Goal: Book appointment/travel/reservation

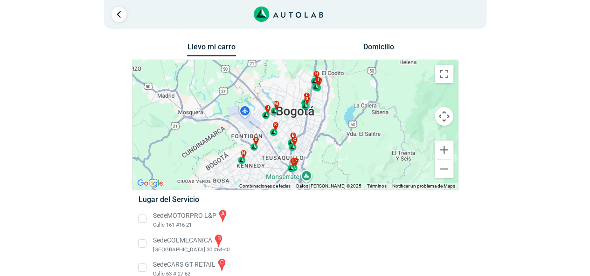
click at [351, 222] on li "Sede MOTORPRO L&P a Calle 161 #16-21" at bounding box center [294, 219] width 327 height 21
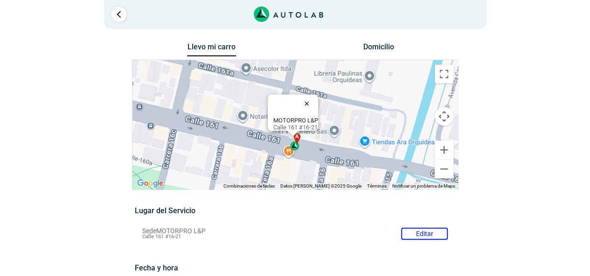
click at [308, 97] on button "Cerrar" at bounding box center [308, 103] width 22 height 22
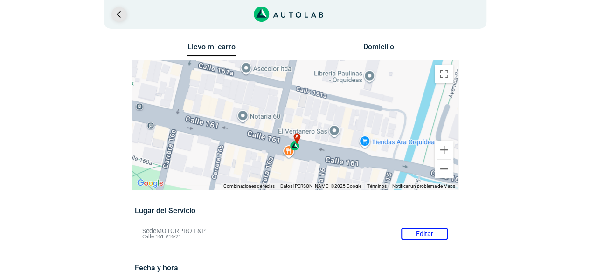
click at [114, 16] on link "Ir al paso anterior" at bounding box center [118, 14] width 15 height 15
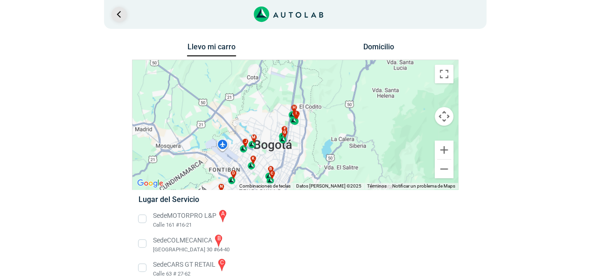
click at [119, 15] on link "Ir al paso anterior" at bounding box center [118, 14] width 15 height 15
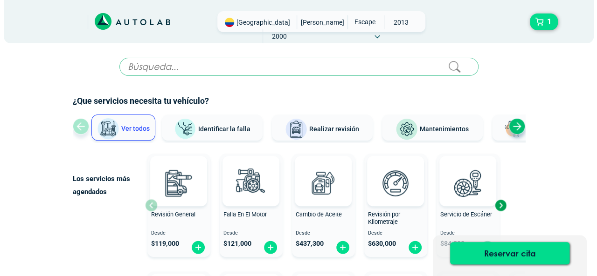
scroll to position [93, 0]
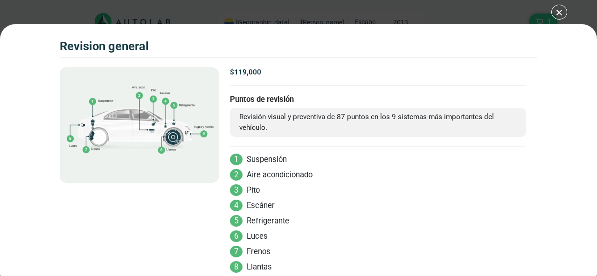
click at [561, 18] on div "Volkswagen Crossfox 2018 REVISION GENERAL 1" at bounding box center [298, 138] width 597 height 276
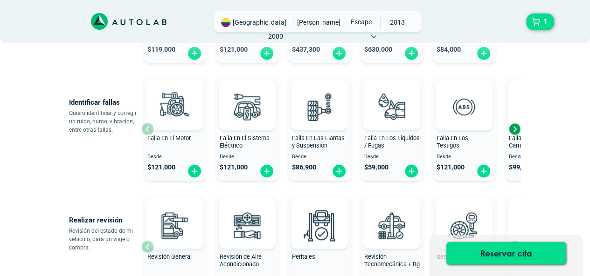
scroll to position [140, 0]
